Goal: Navigation & Orientation: Understand site structure

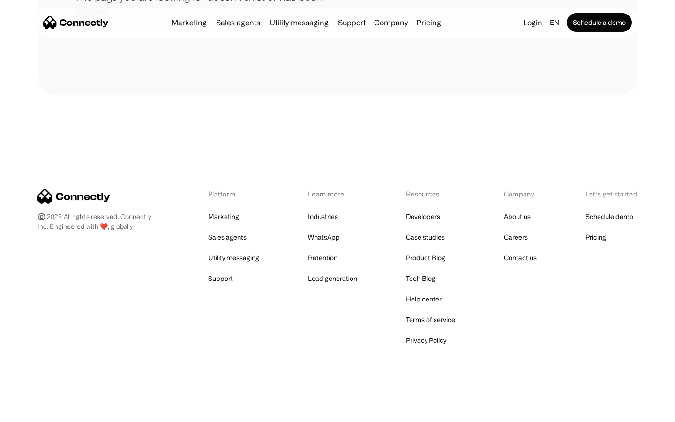
scroll to position [171, 0]
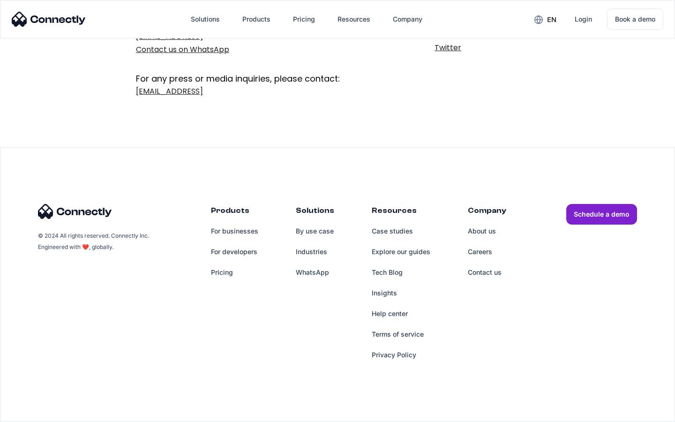
scroll to position [153, 0]
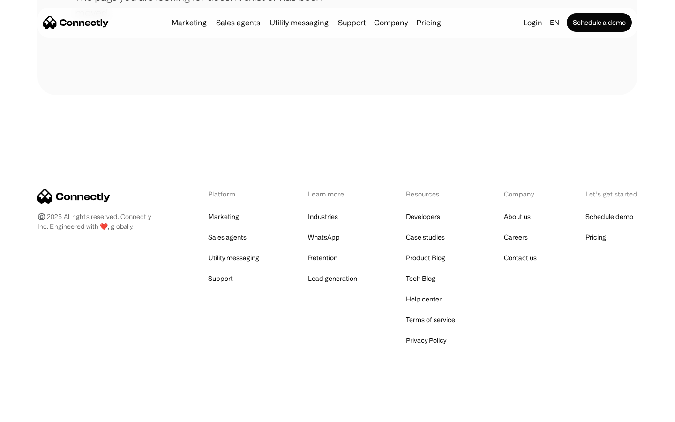
scroll to position [171, 0]
